Goal: Transaction & Acquisition: Purchase product/service

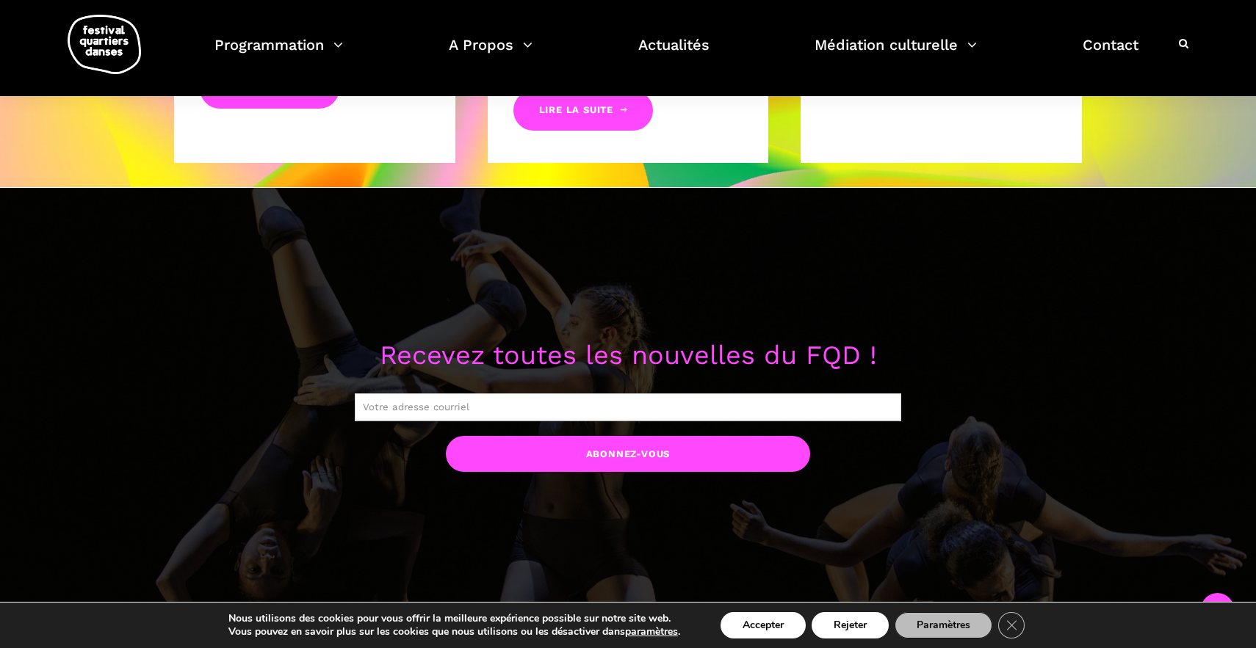
scroll to position [1112, 0]
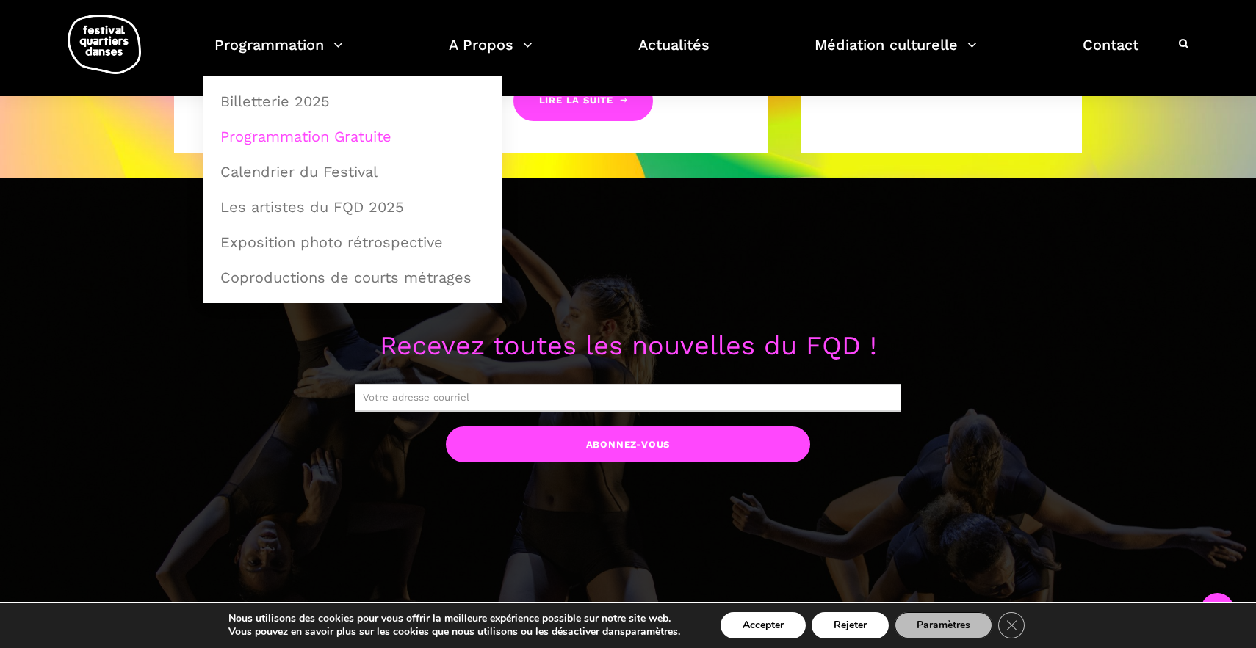
click at [272, 138] on link "Programmation Gratuite" at bounding box center [352, 137] width 282 height 34
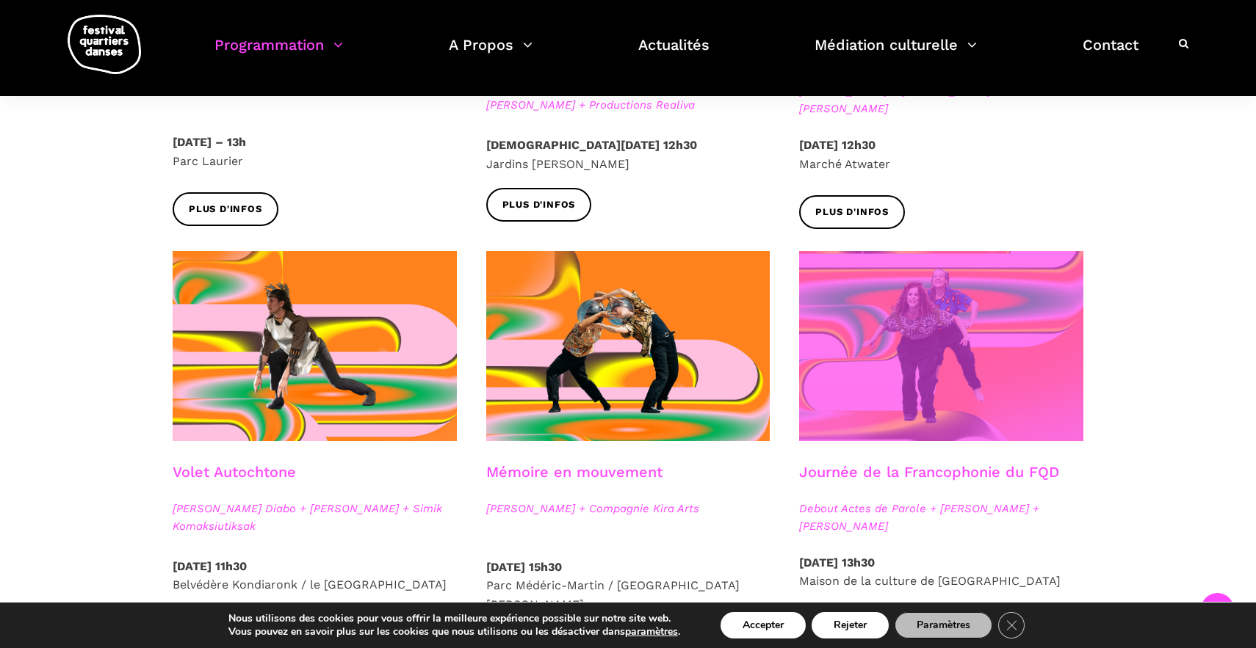
scroll to position [626, 0]
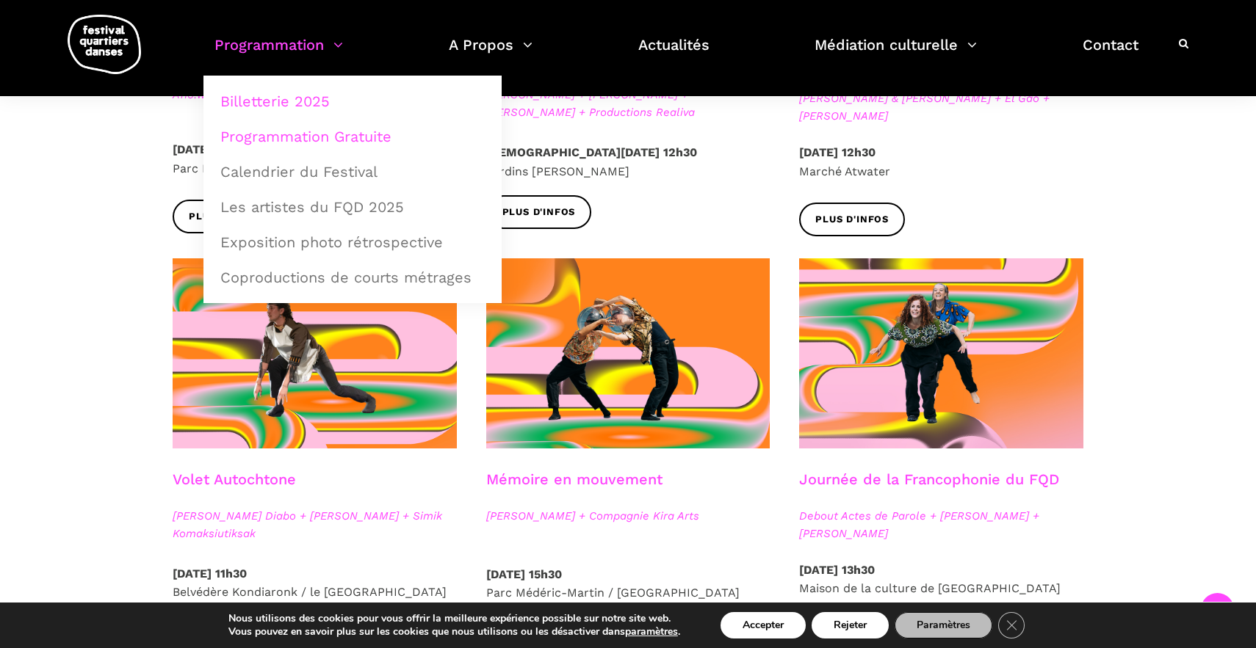
click at [273, 103] on link "Billetterie 2025" at bounding box center [352, 101] width 282 height 34
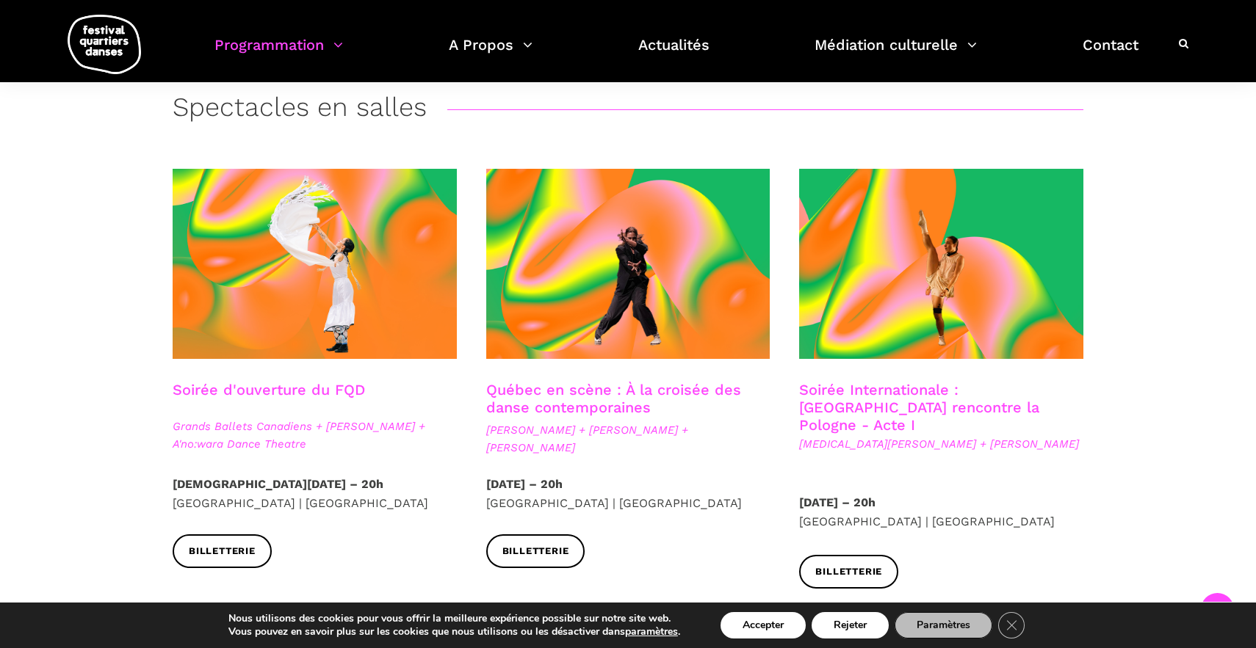
scroll to position [299, 0]
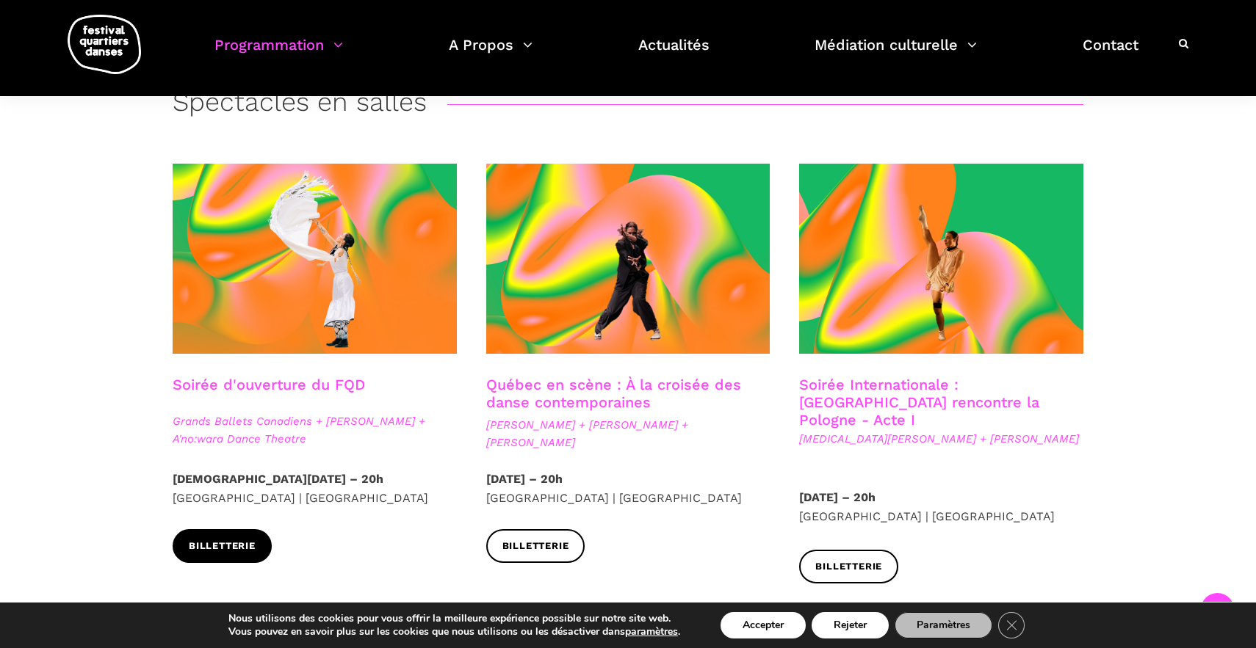
click at [225, 554] on span "Billetterie" at bounding box center [222, 546] width 67 height 15
